Goal: Task Accomplishment & Management: Manage account settings

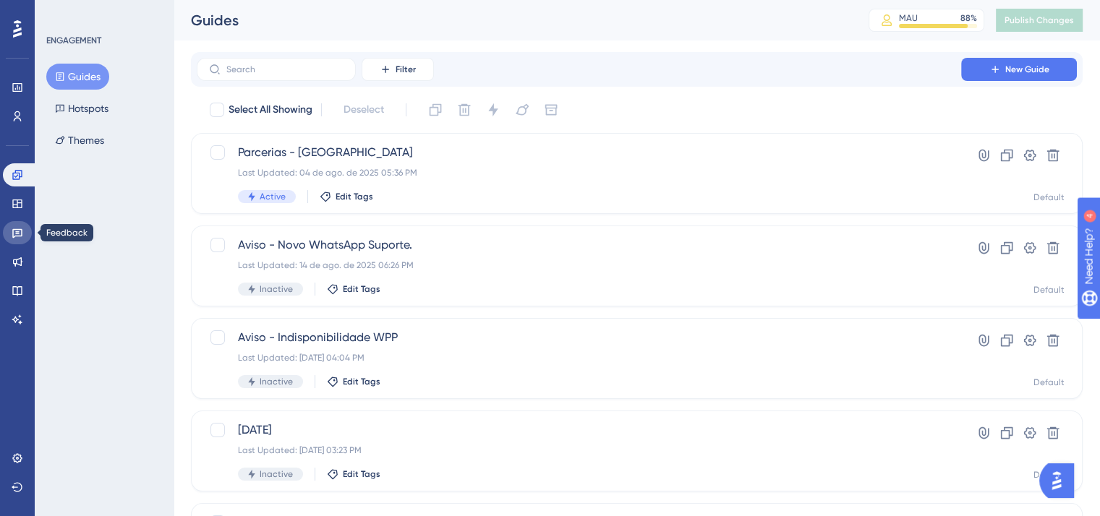
click at [20, 236] on icon at bounding box center [17, 233] width 10 height 9
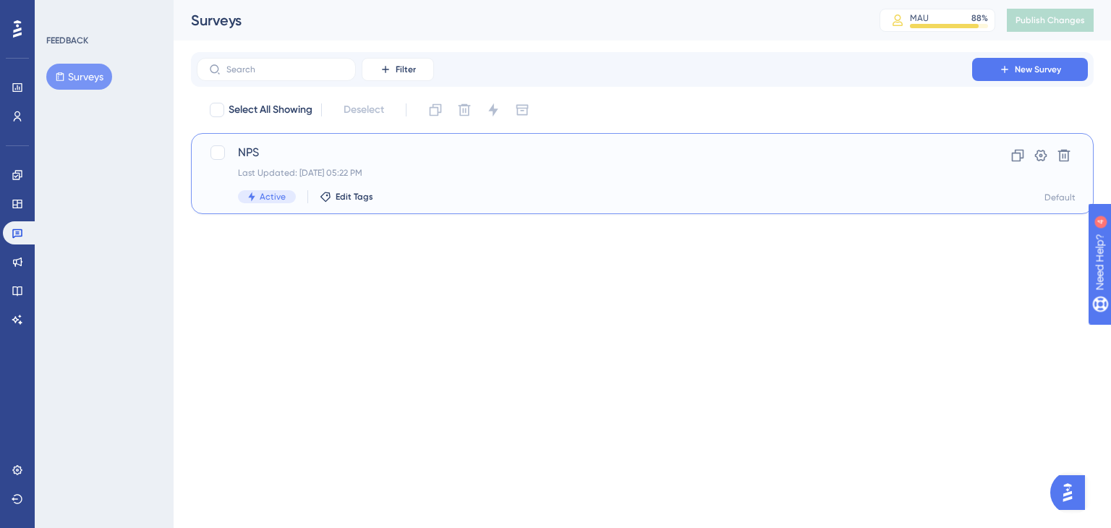
click at [564, 181] on div "NPS Last Updated: [DATE] 05:22 PM Active Edit Tags" at bounding box center [584, 173] width 693 height 59
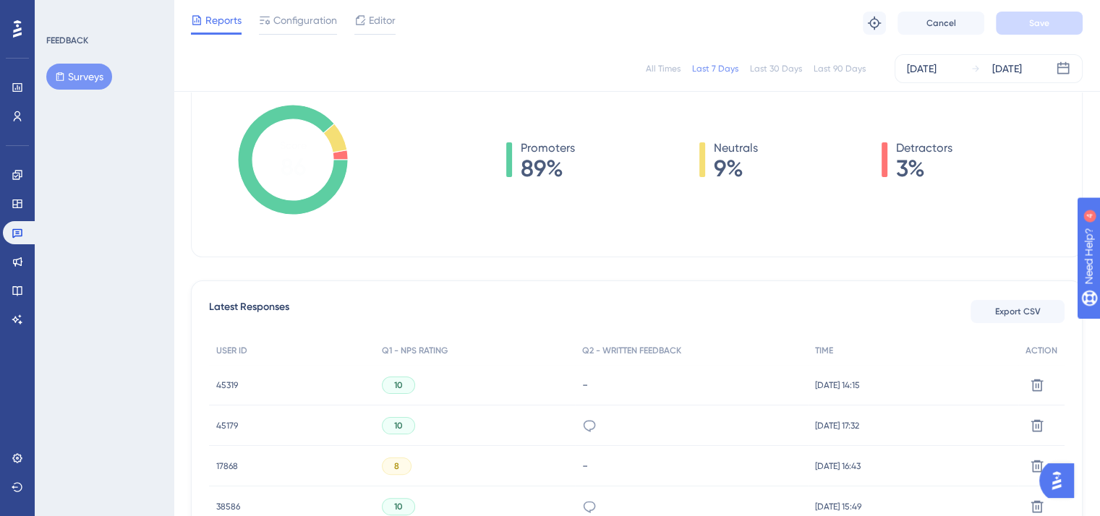
scroll to position [145, 0]
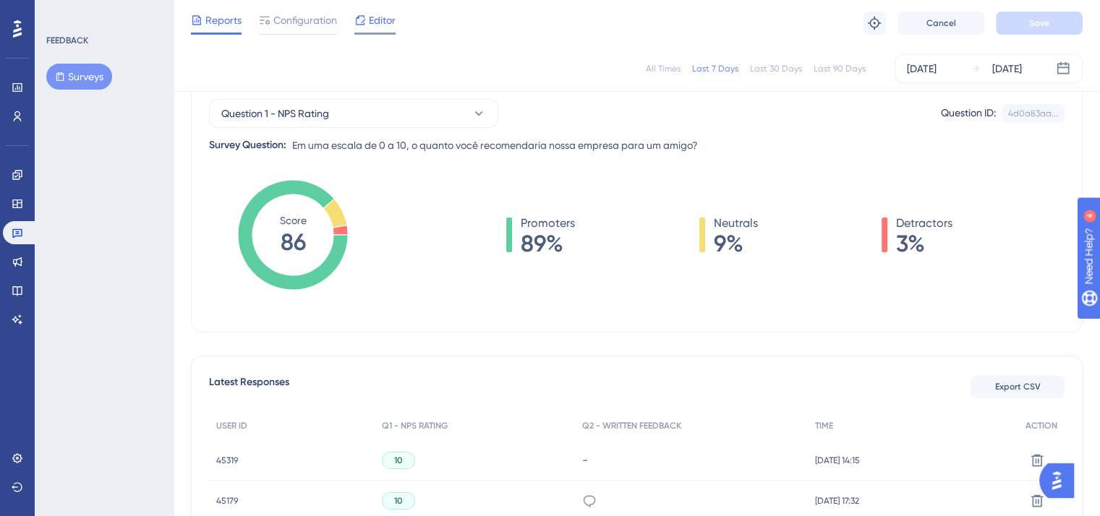
click at [391, 33] on div at bounding box center [374, 34] width 41 height 2
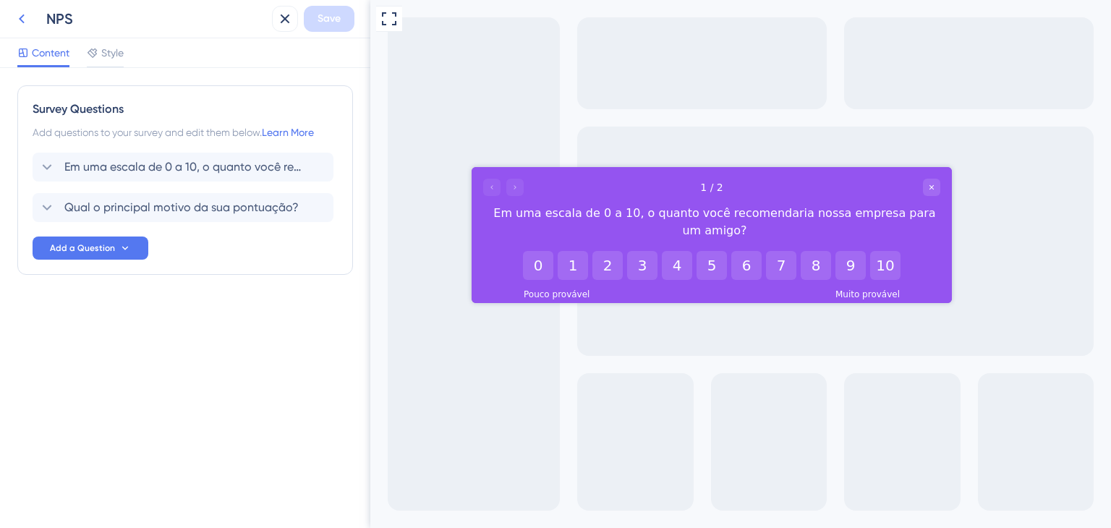
click at [22, 17] on icon at bounding box center [21, 18] width 17 height 17
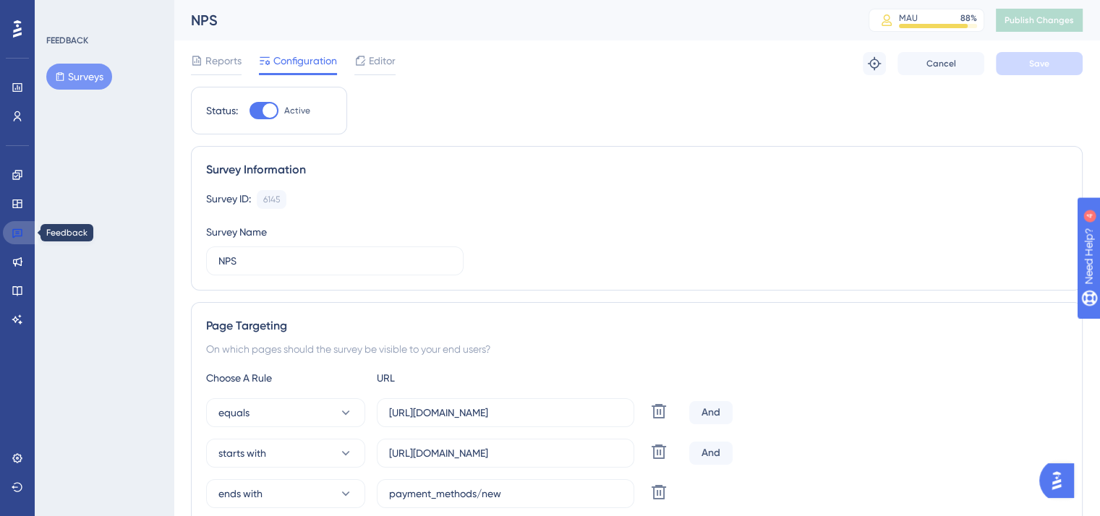
click at [23, 237] on link at bounding box center [20, 232] width 35 height 23
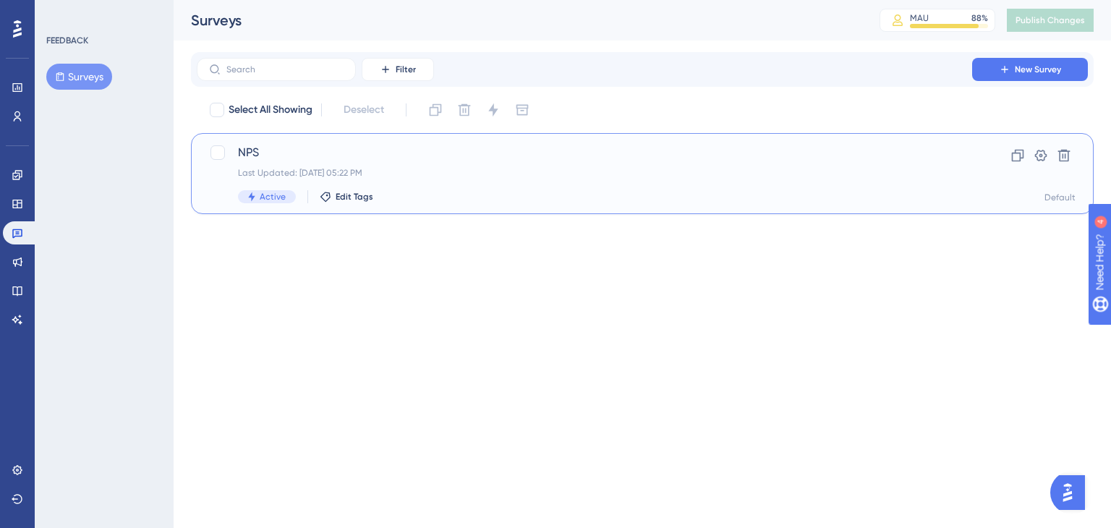
click at [620, 192] on div "Active Edit Tags" at bounding box center [584, 196] width 693 height 13
